Goal: Information Seeking & Learning: Learn about a topic

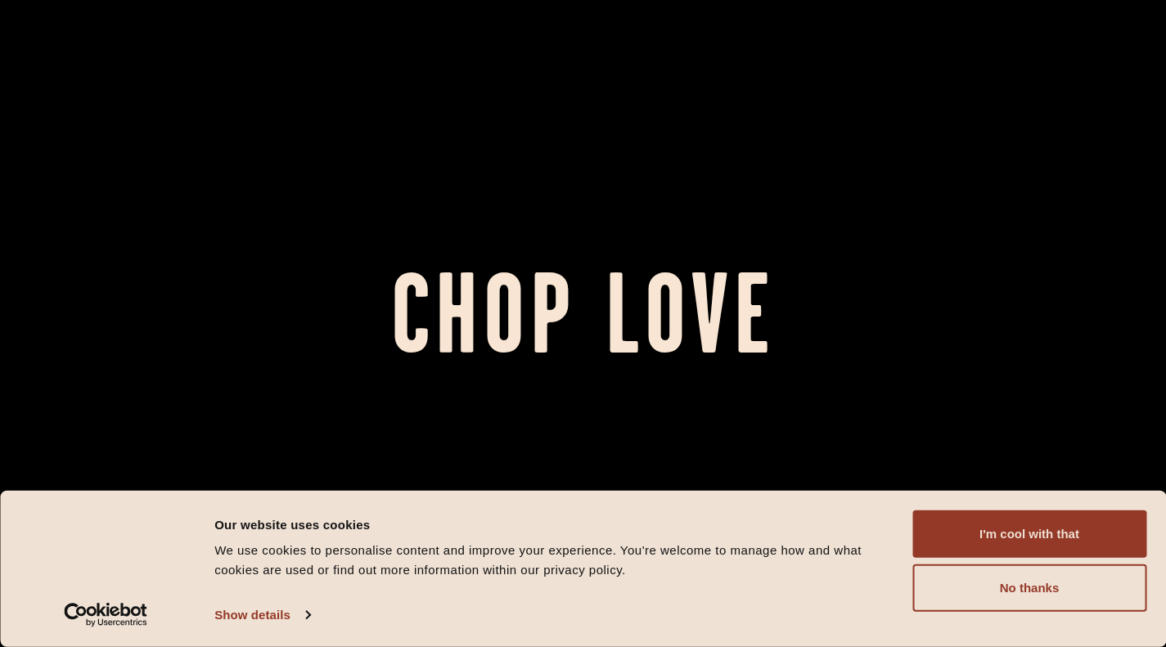
drag, startPoint x: 1032, startPoint y: 532, endPoint x: 1022, endPoint y: 532, distance: 9.8
click at [1031, 532] on button "I'm cool with that" at bounding box center [1029, 533] width 234 height 47
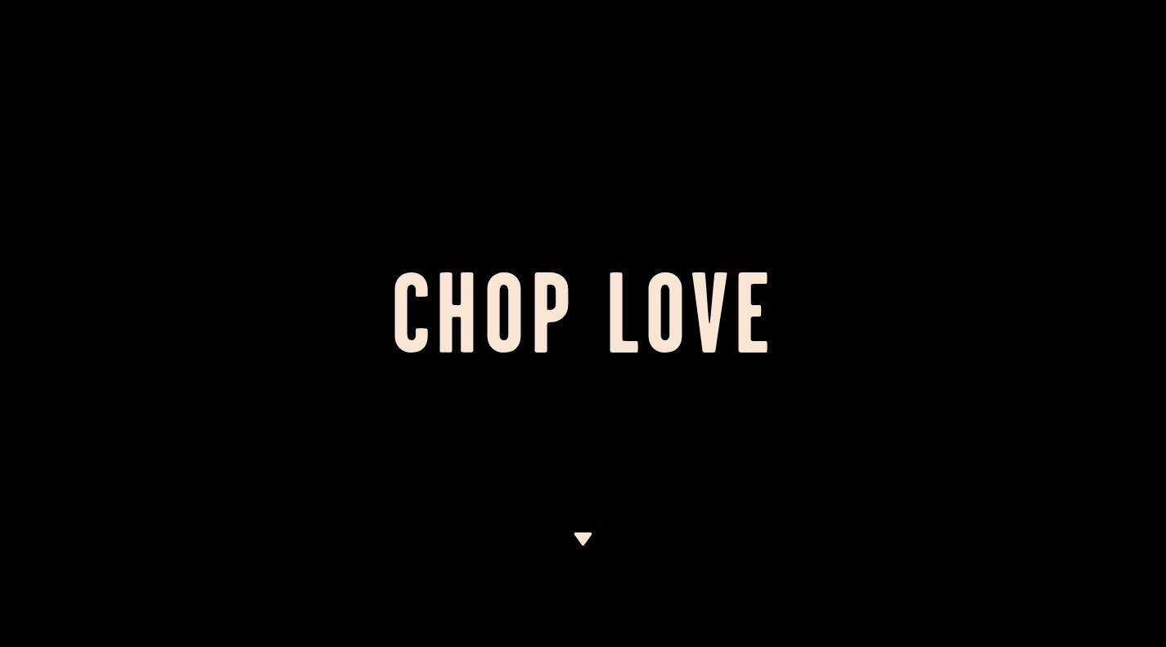
click at [583, 538] on img at bounding box center [583, 539] width 20 height 13
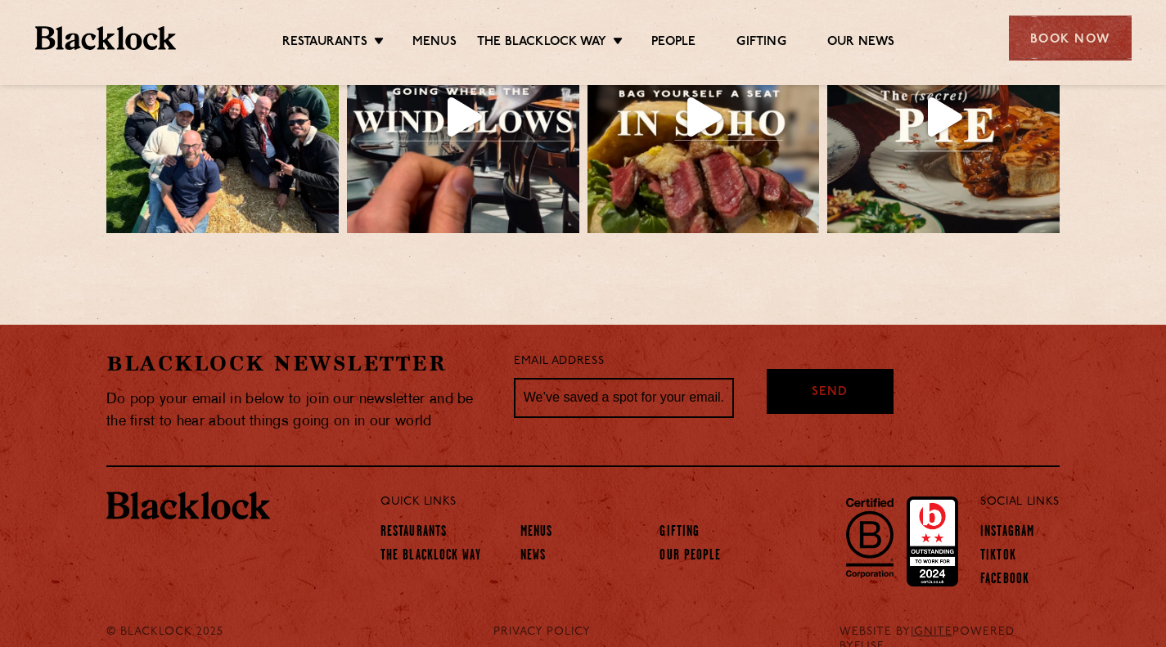
scroll to position [3232, 0]
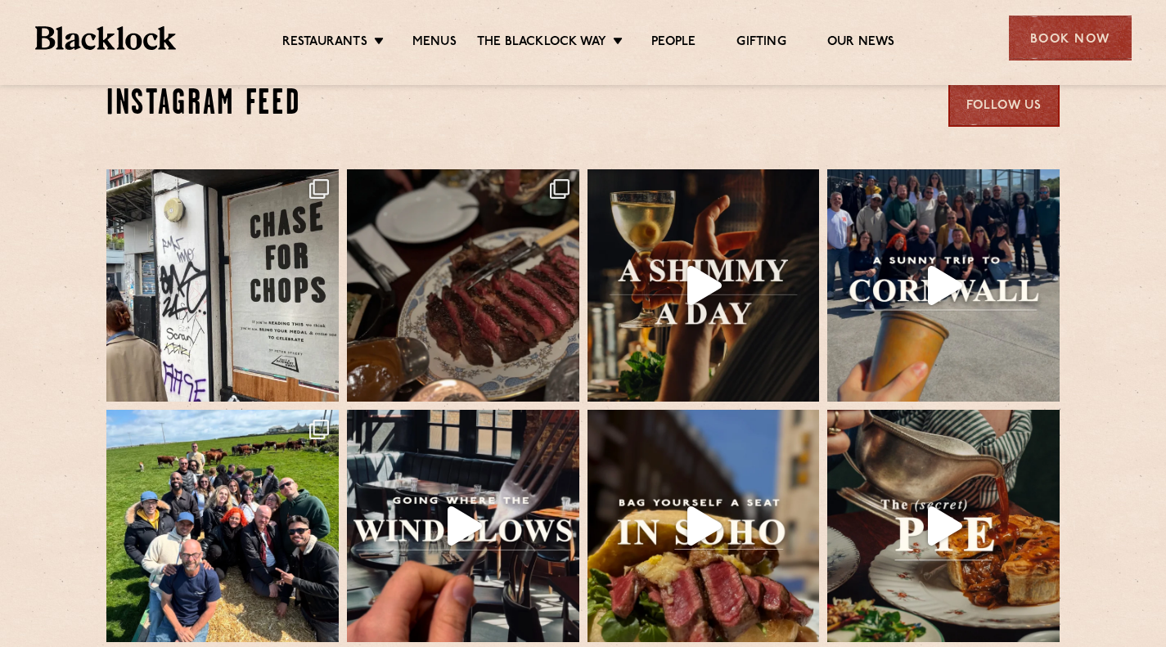
click at [434, 40] on link "Menus" at bounding box center [434, 42] width 44 height 16
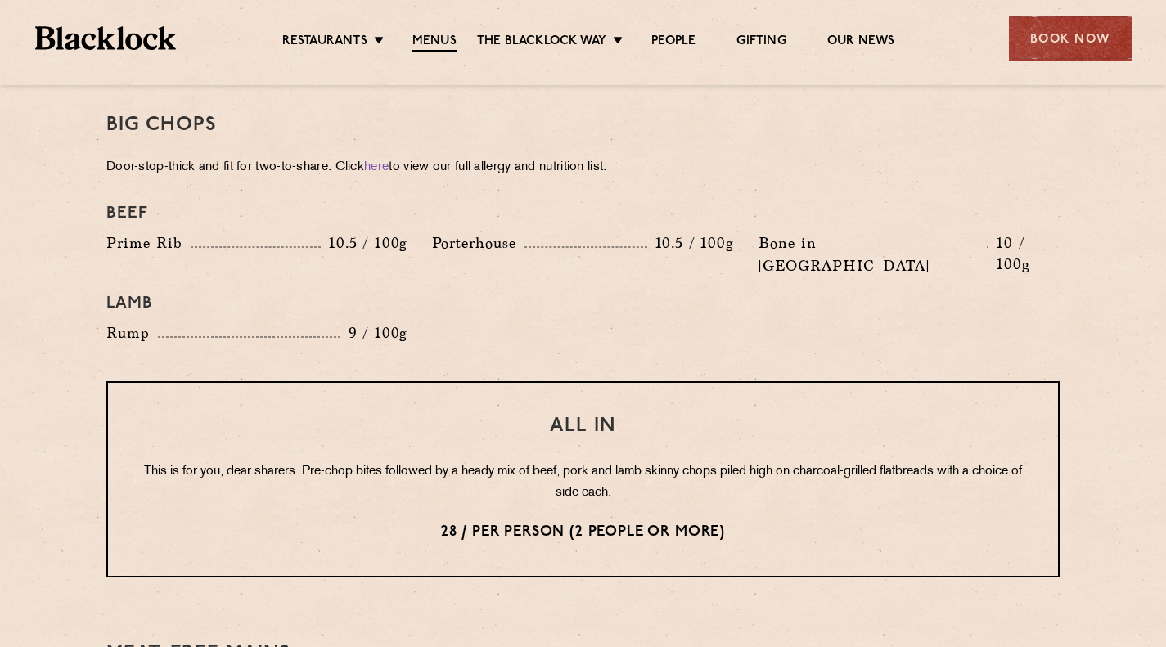
scroll to position [1963, 0]
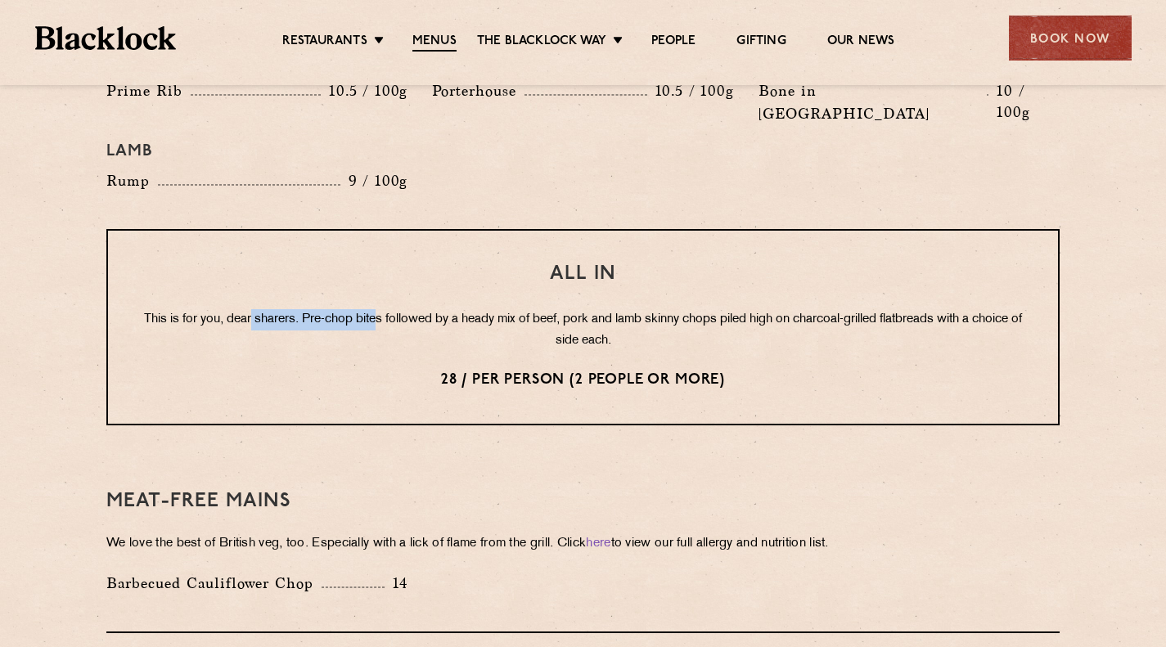
drag, startPoint x: 272, startPoint y: 274, endPoint x: 399, endPoint y: 268, distance: 127.8
click at [399, 309] on p "This is for you, dear sharers. Pre-chop bites followed by a heady mix of beef, …" at bounding box center [583, 330] width 884 height 43
click at [431, 309] on p "This is for you, dear sharers. Pre-chop bites followed by a heady mix of beef, …" at bounding box center [583, 330] width 884 height 43
drag, startPoint x: 517, startPoint y: 279, endPoint x: 585, endPoint y: 283, distance: 68.0
click at [585, 309] on p "This is for you, dear sharers. Pre-chop bites followed by a heady mix of beef, …" at bounding box center [583, 330] width 884 height 43
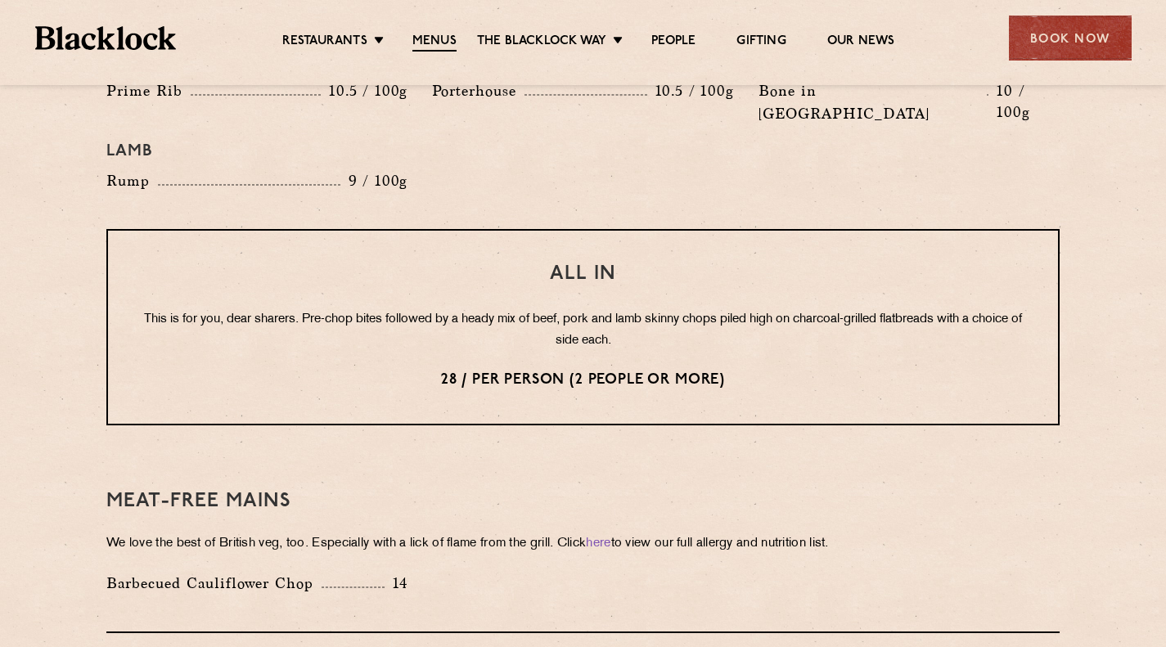
click at [591, 309] on p "This is for you, dear sharers. Pre-chop bites followed by a heady mix of beef, …" at bounding box center [583, 330] width 884 height 43
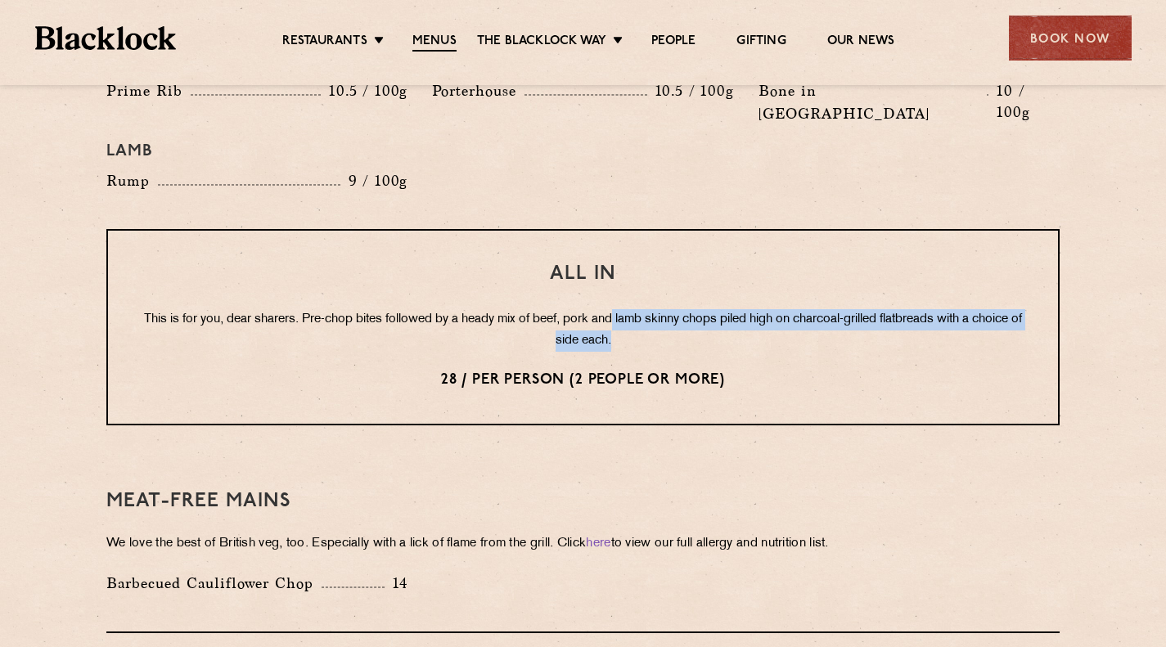
drag, startPoint x: 636, startPoint y: 277, endPoint x: 639, endPoint y: 295, distance: 18.2
click at [639, 309] on p "This is for you, dear sharers. Pre-chop bites followed by a heady mix of beef, …" at bounding box center [583, 330] width 884 height 43
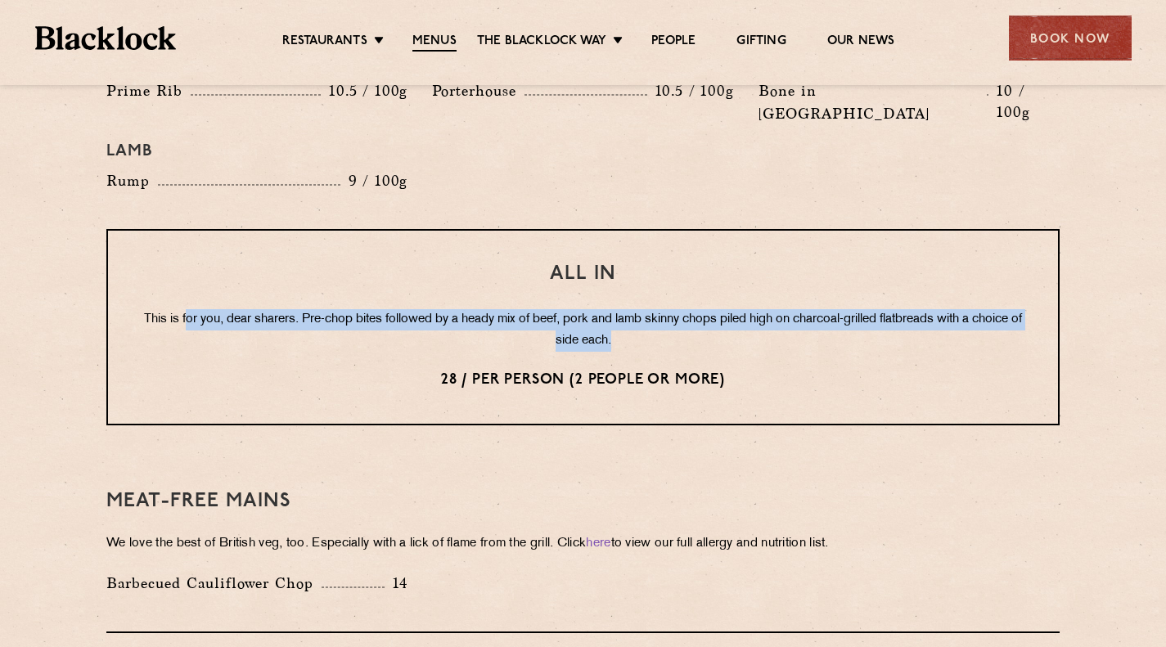
drag, startPoint x: 638, startPoint y: 299, endPoint x: 205, endPoint y: 262, distance: 435.2
click at [205, 262] on div "All In This is for you, dear sharers. Pre-chop bites followed by a heady mix of…" at bounding box center [582, 327] width 953 height 196
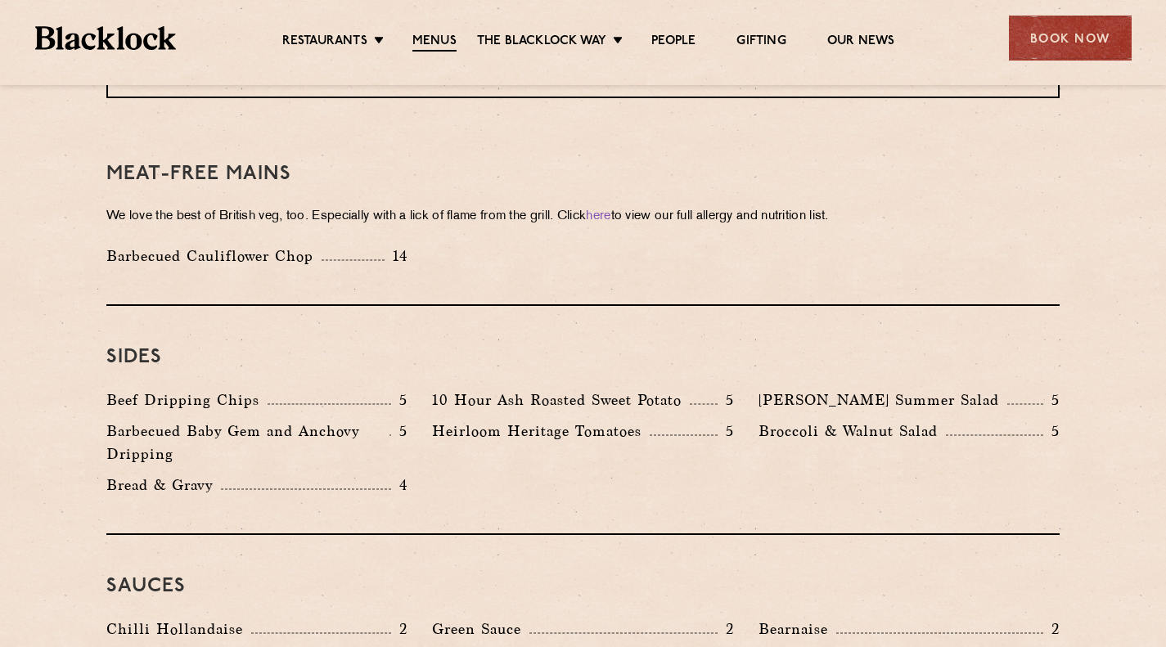
scroll to position [2536, 0]
